Goal: Task Accomplishment & Management: Use online tool/utility

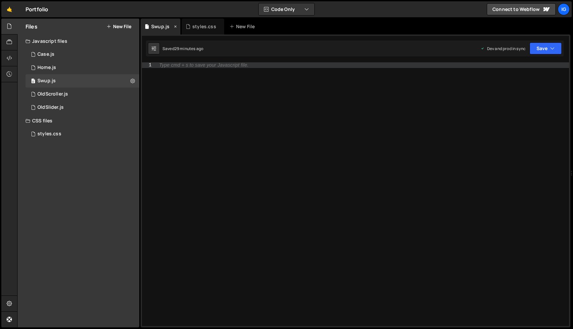
click at [176, 28] on icon at bounding box center [175, 26] width 5 height 7
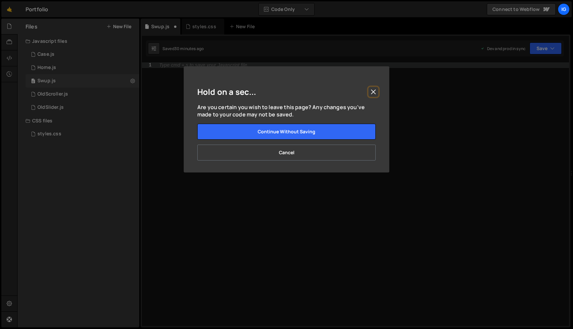
click at [372, 91] on button "Close" at bounding box center [374, 92] width 10 height 10
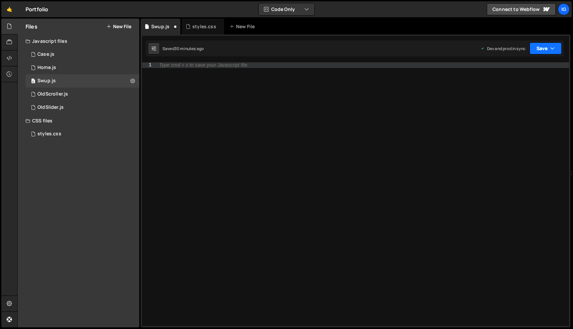
click at [539, 49] on button "Save" at bounding box center [546, 48] width 32 height 12
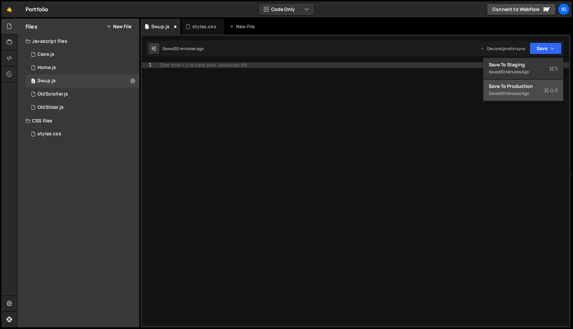
click at [518, 81] on button "Save to Production S Saved 30 minutes ago" at bounding box center [524, 91] width 80 height 22
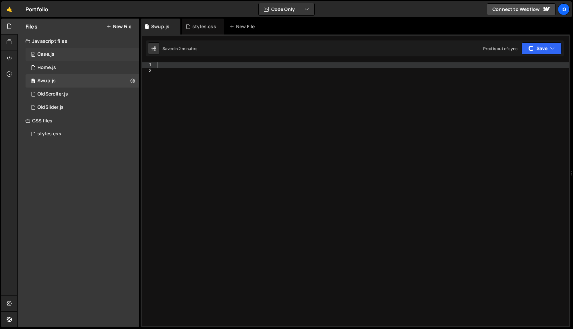
click at [93, 56] on div "0 Case.js 0" at bounding box center [83, 54] width 114 height 13
click at [70, 66] on div "0 Home.js 0" at bounding box center [83, 67] width 114 height 13
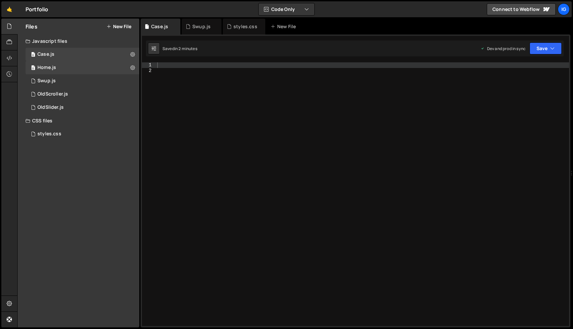
click at [170, 66] on div at bounding box center [362, 199] width 413 height 275
click at [75, 67] on div "0 Home.js 0" at bounding box center [83, 67] width 114 height 13
click at [252, 30] on div "Swup.js" at bounding box center [241, 26] width 28 height 7
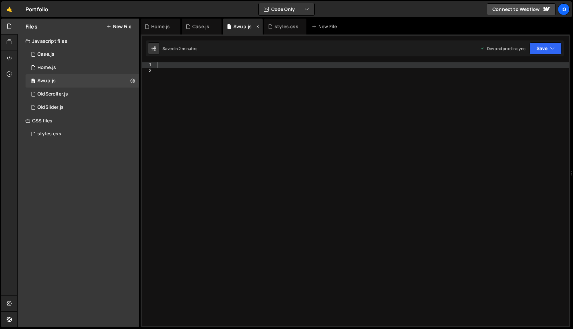
click at [258, 27] on icon at bounding box center [258, 26] width 5 height 7
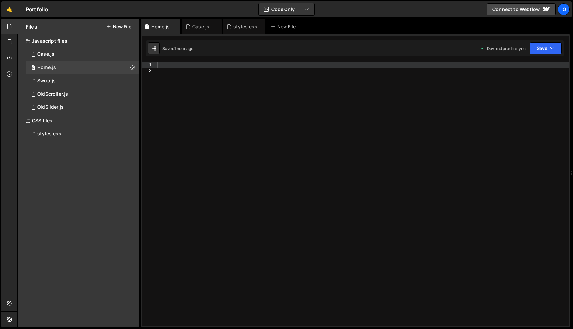
click at [166, 66] on div at bounding box center [362, 199] width 413 height 275
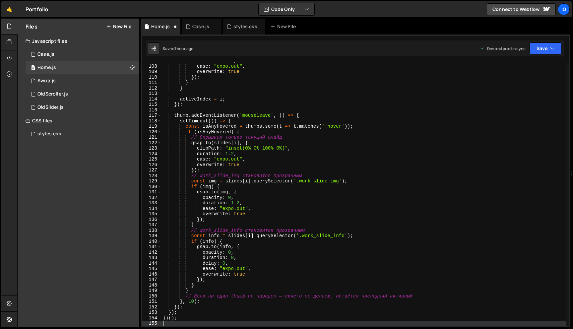
scroll to position [585, 0]
click at [70, 57] on div "0 Case.js 0" at bounding box center [83, 54] width 114 height 13
click at [77, 56] on div "0 Case.js 0" at bounding box center [83, 54] width 114 height 13
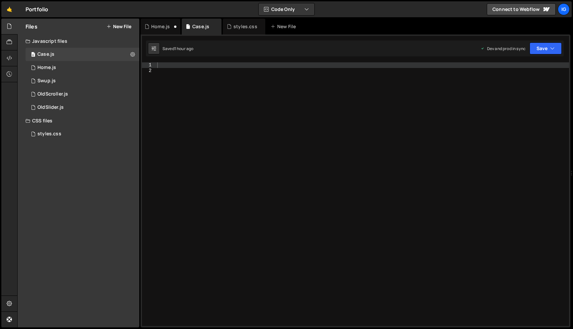
click at [186, 65] on div at bounding box center [362, 199] width 413 height 275
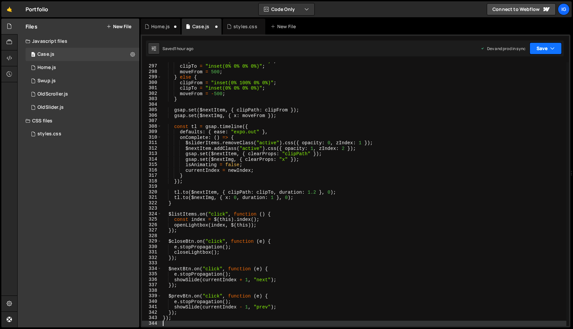
click at [542, 45] on button "Save" at bounding box center [546, 48] width 32 height 12
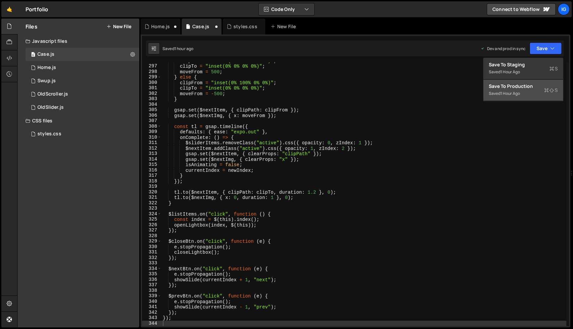
click at [524, 86] on div "Save to Production S" at bounding box center [523, 86] width 69 height 7
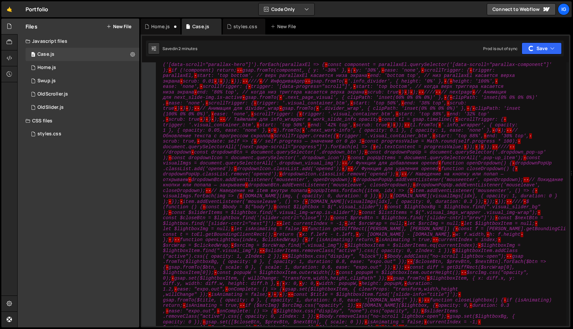
scroll to position [0, 0]
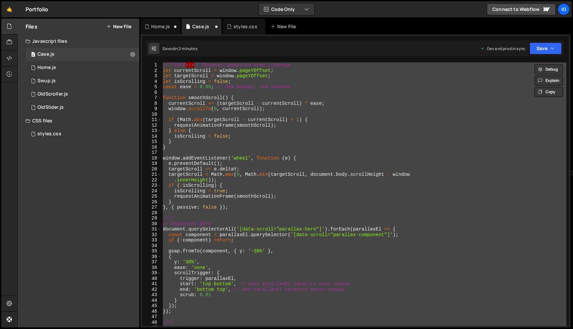
click at [296, 135] on div "////CASE ··· // Плавная прокрутка всей страницы let currentScroll = window . pa…" at bounding box center [364, 199] width 405 height 275
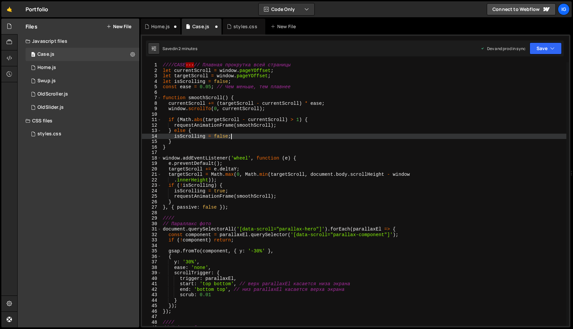
click at [194, 65] on div "////CASE ··· // Плавная прокрутка всей страницы let currentScroll = window . pa…" at bounding box center [364, 199] width 405 height 275
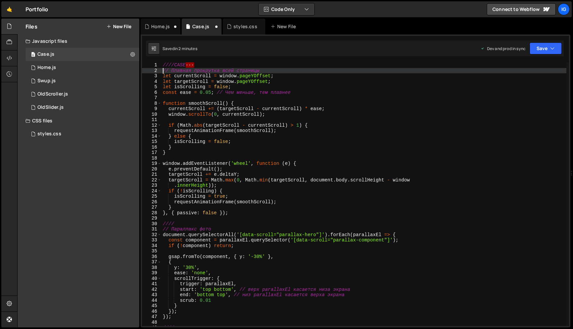
click at [205, 65] on div "////CASE ··· // Плавная прокрутка всей страницы let currentScroll = window . pa…" at bounding box center [364, 199] width 405 height 275
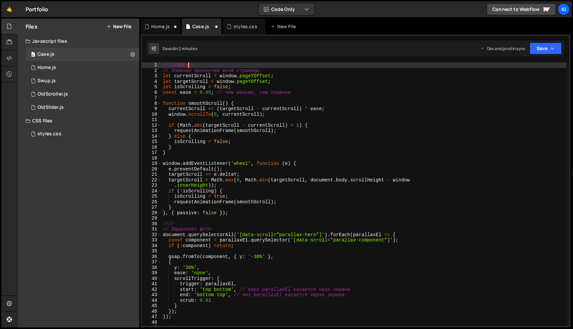
type textarea "////CASE"
click at [160, 29] on div "Home.js" at bounding box center [160, 26] width 19 height 7
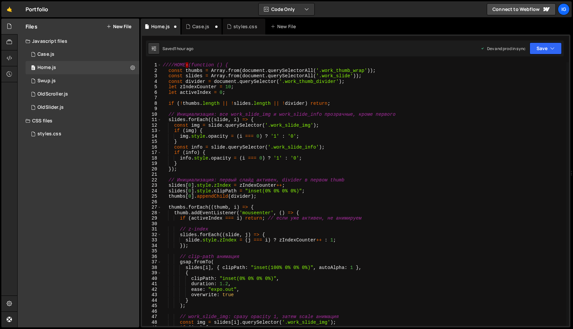
click at [188, 64] on div "////HOME · (function () { const thumbs = Array . from ( document . querySelecto…" at bounding box center [364, 199] width 405 height 275
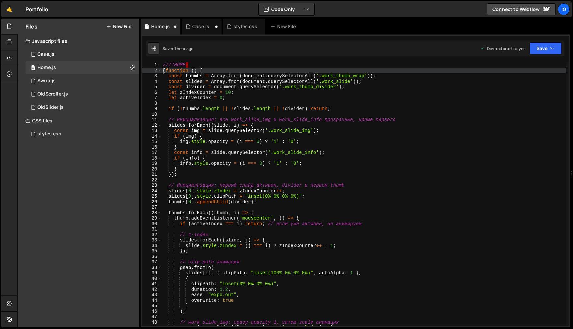
click at [190, 64] on div "////HOME · ( function ( ) { const thumbs = Array . from ( document . querySelec…" at bounding box center [364, 199] width 405 height 275
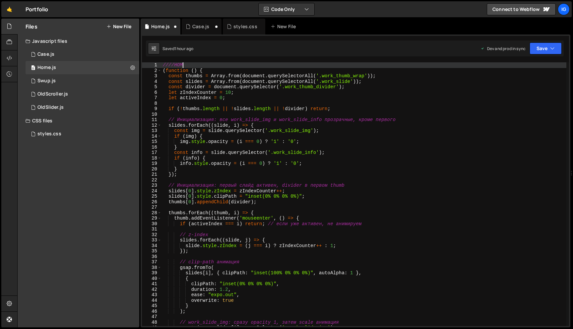
scroll to position [0, 1]
type textarea "////HOME"
click at [532, 48] on button "Save" at bounding box center [546, 48] width 32 height 12
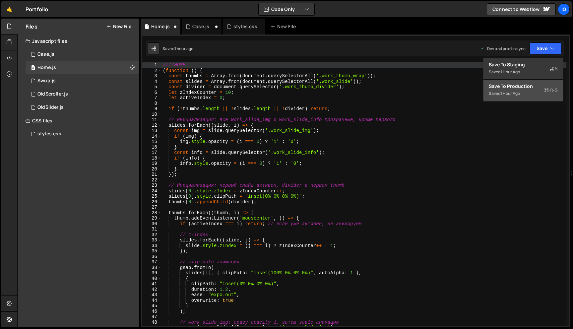
click at [516, 86] on div "Save to Production S" at bounding box center [523, 86] width 69 height 7
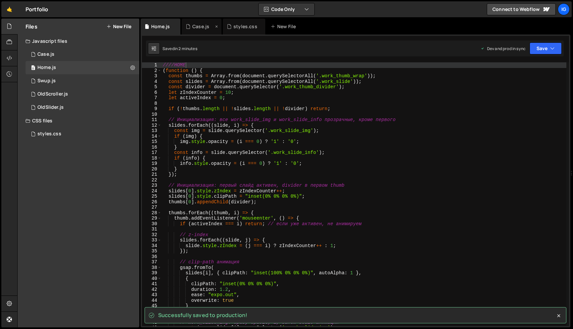
click at [205, 30] on div "Case.js" at bounding box center [202, 27] width 40 height 16
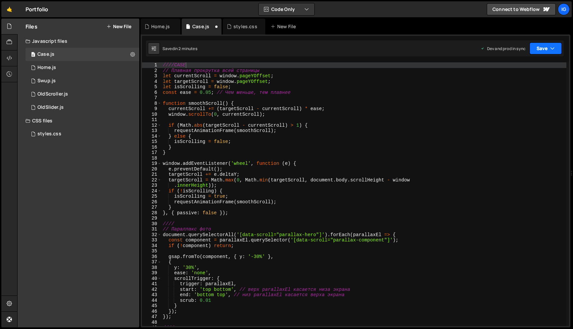
scroll to position [9610, 0]
click at [544, 49] on button "Save" at bounding box center [546, 48] width 32 height 12
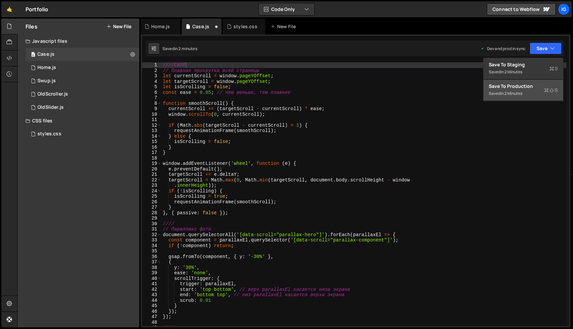
click at [527, 86] on div "Save to Production S" at bounding box center [523, 86] width 69 height 7
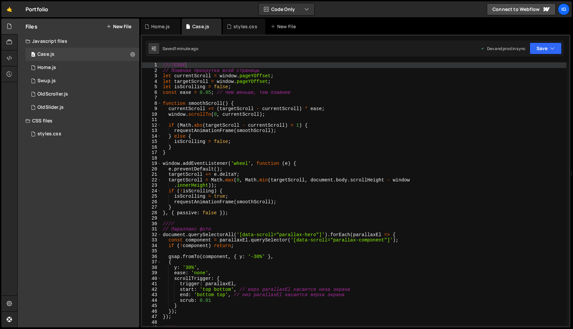
click at [246, 97] on div "////CASE // Плавная прокрутка всей страницы let currentScroll = window . pageYO…" at bounding box center [364, 199] width 405 height 275
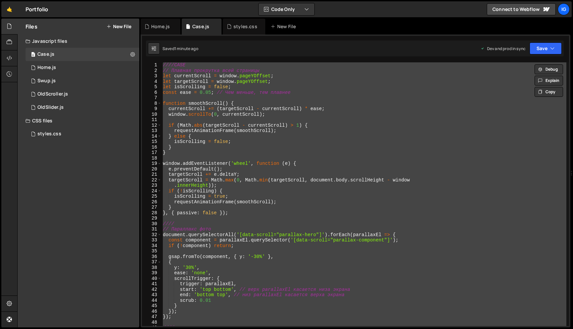
click at [212, 109] on div "////CASE // Плавная прокрутка всей страницы let currentScroll = window . pageYO…" at bounding box center [364, 199] width 405 height 275
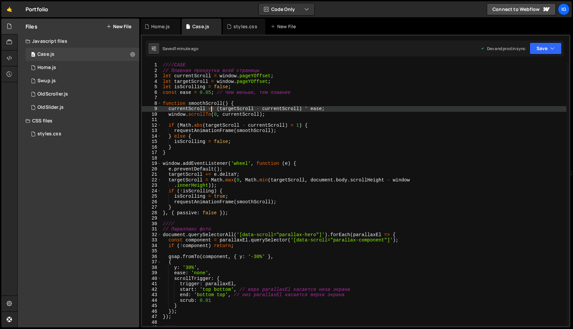
type textarea "});"
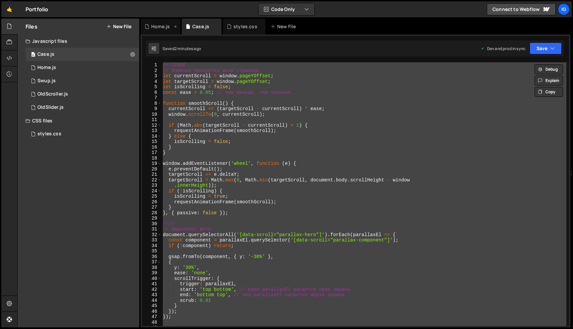
click at [161, 28] on div "Home.js" at bounding box center [160, 26] width 19 height 7
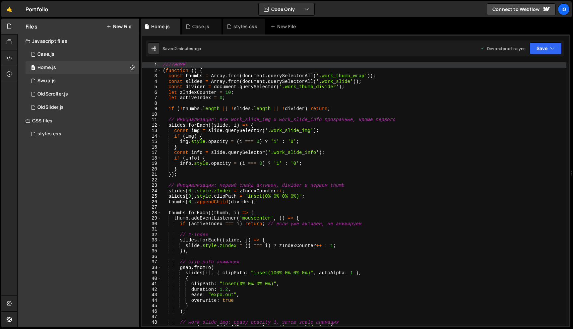
click at [203, 110] on div "////HOME ( function ( ) { const thumbs = Array . from ( document . querySelecto…" at bounding box center [364, 199] width 405 height 275
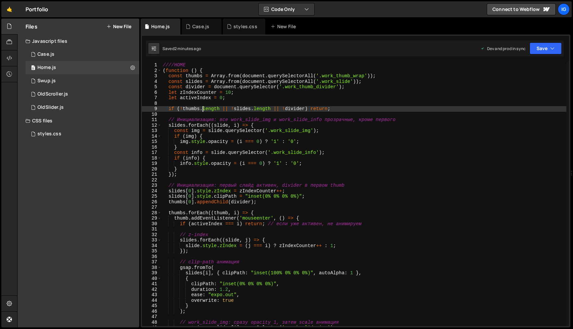
type textarea "})();"
